Goal: Navigation & Orientation: Find specific page/section

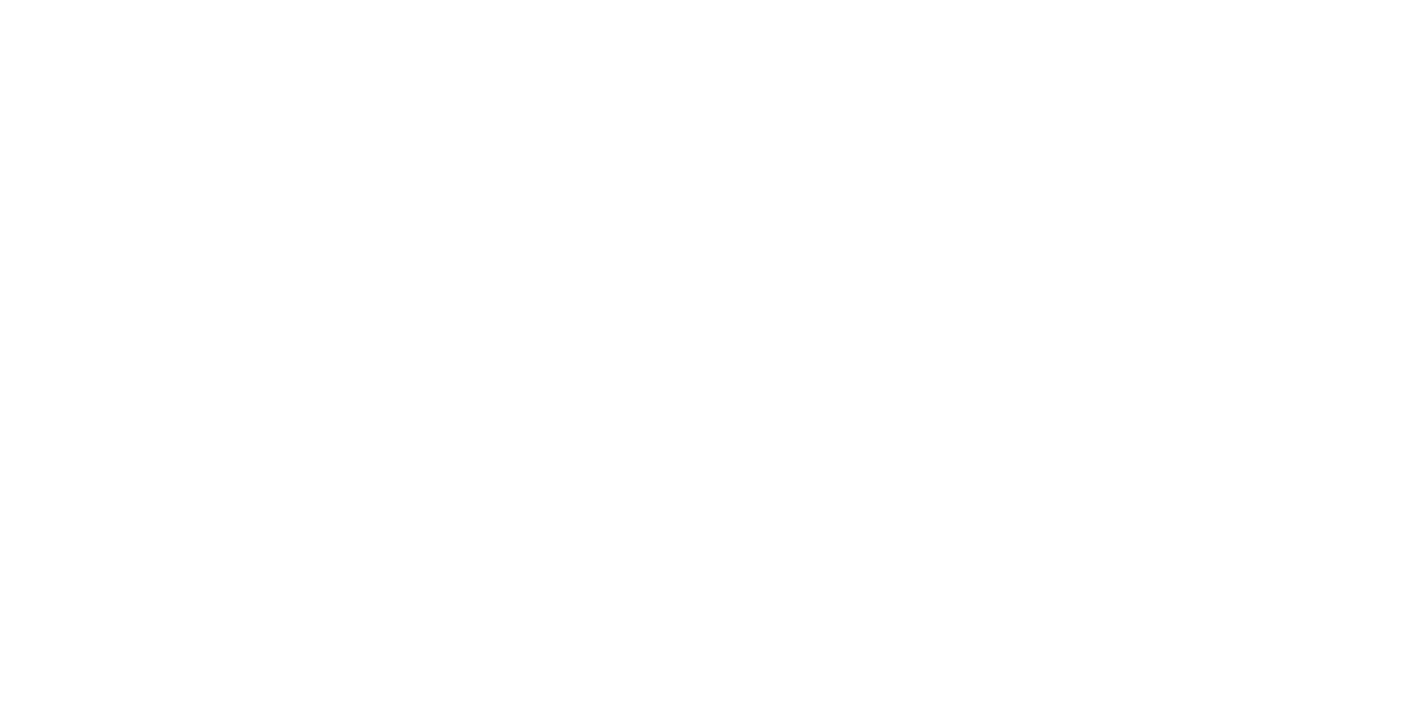
click at [0, 0] on input "text" at bounding box center [0, 0] width 0 height 0
type input "richard.mayor@madwire.com"
click at [0, 0] on input "Sign In" at bounding box center [0, 0] width 0 height 0
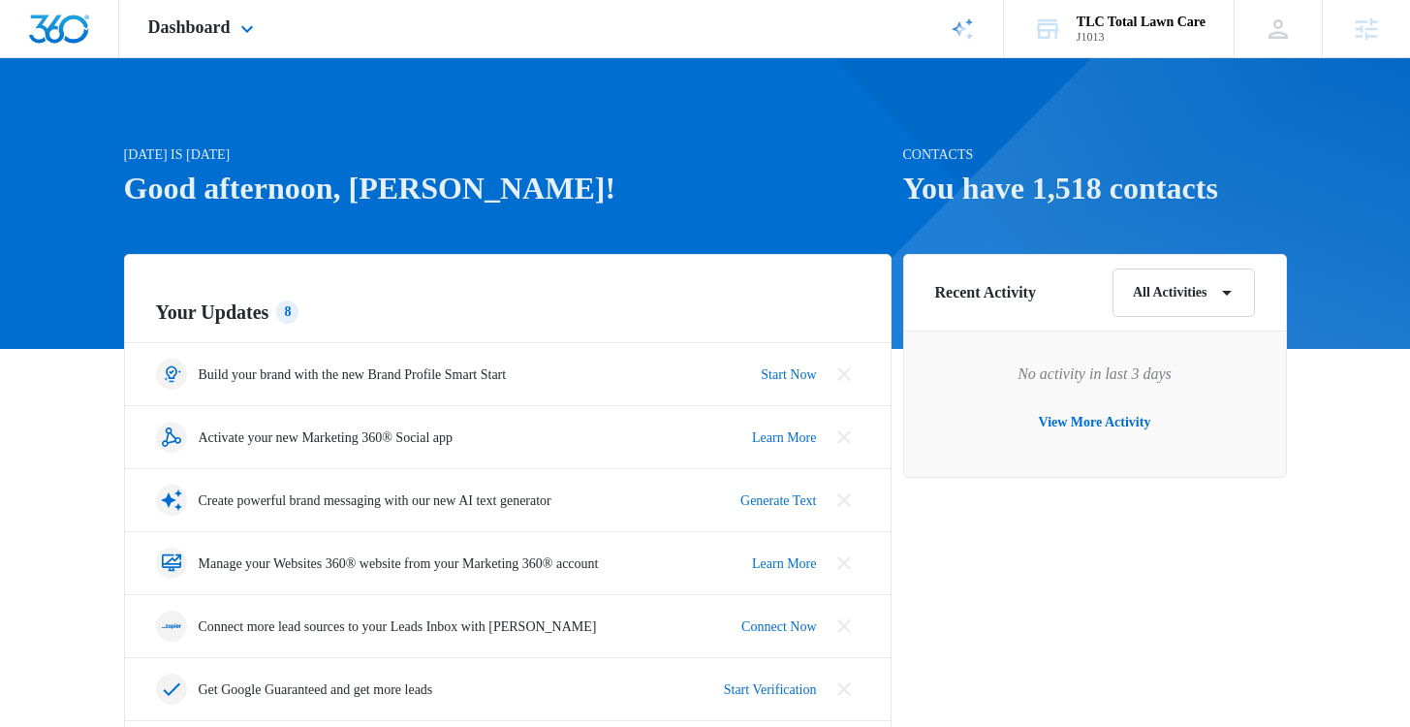
click at [969, 19] on div "AI Assistant Review & Publish Blog Posts Initiated by [PERSON_NAME] on [DATE] f…" at bounding box center [962, 28] width 82 height 57
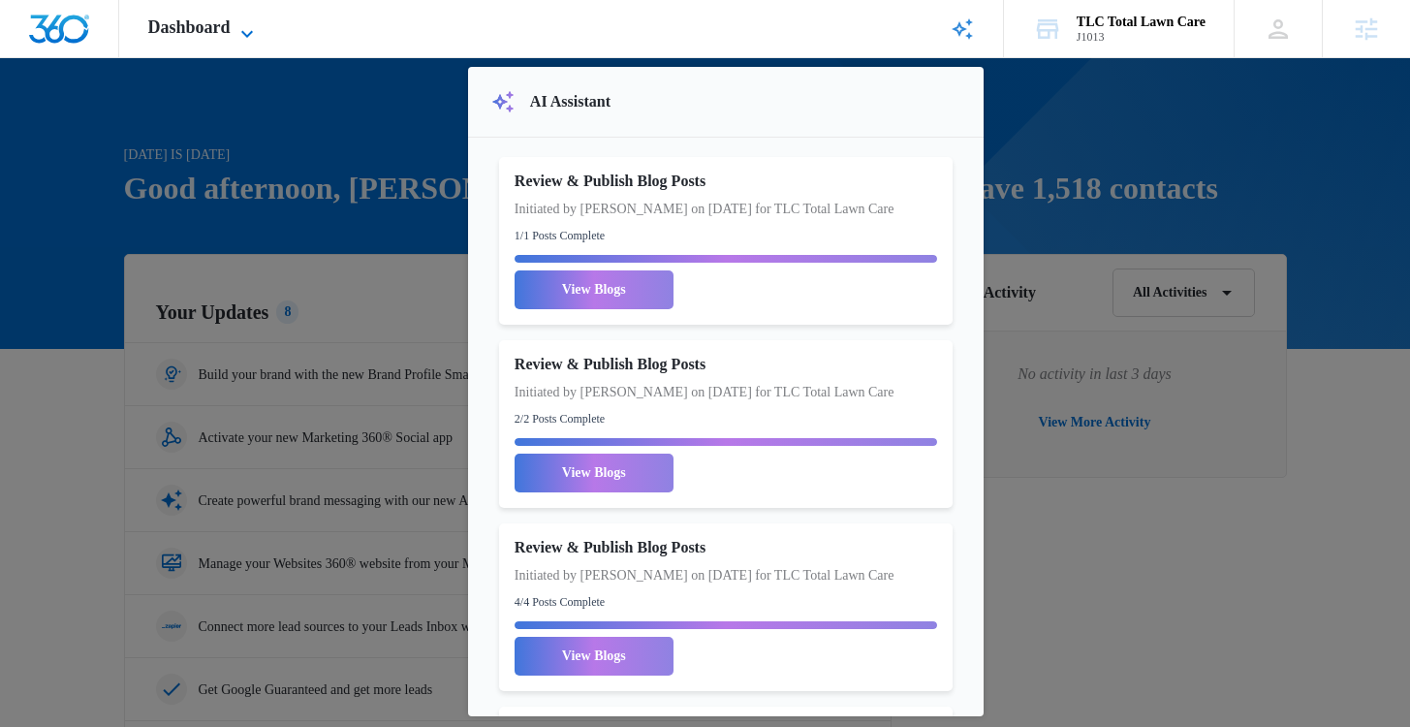
click at [254, 29] on icon at bounding box center [246, 33] width 23 height 23
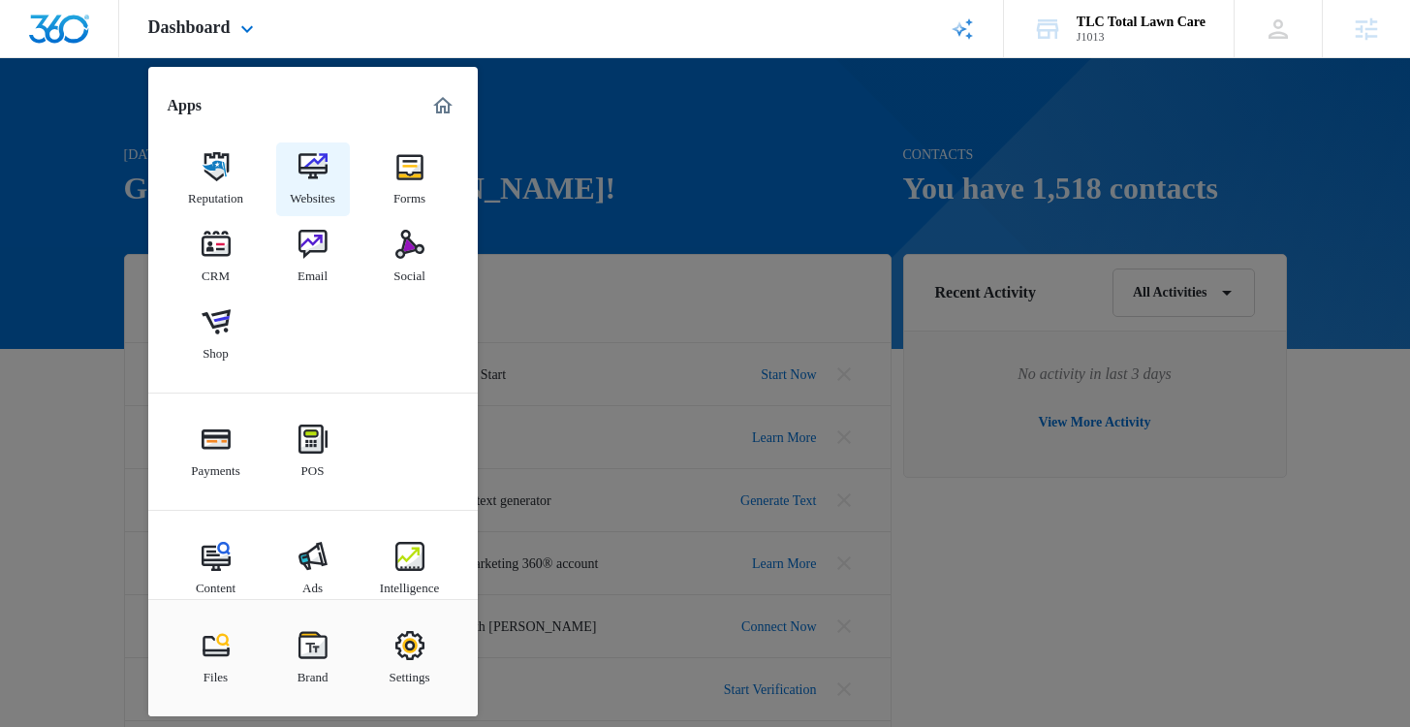
click at [294, 160] on link "Websites" at bounding box center [313, 179] width 74 height 74
